Goal: Task Accomplishment & Management: Manage account settings

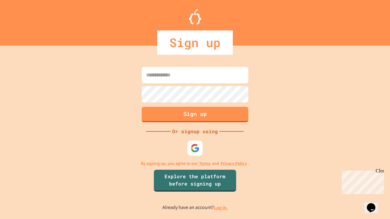
click at [221, 208] on link "Log in." at bounding box center [221, 208] width 14 height 6
